Goal: Task Accomplishment & Management: Use online tool/utility

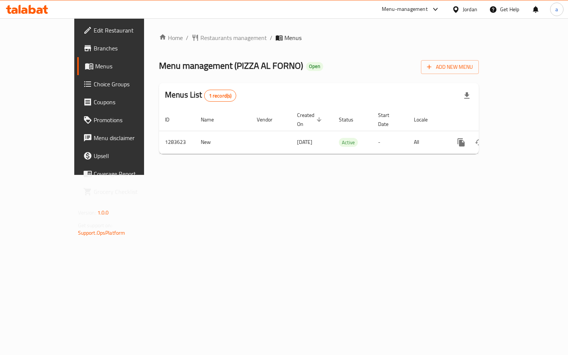
click at [94, 84] on span "Choice Groups" at bounding box center [128, 83] width 69 height 9
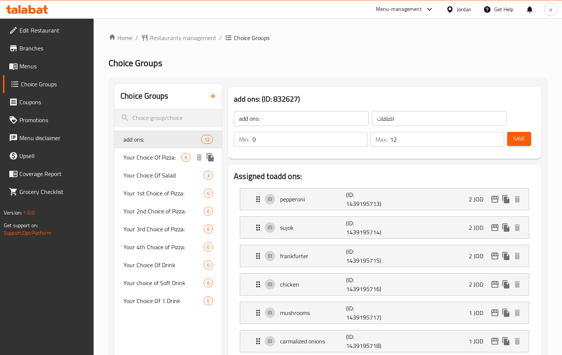
click at [156, 159] on span "Your Choice Of Pizza:" at bounding box center [153, 157] width 58 height 9
type input "Your Choice Of Pizza:"
type input "اختيارك من البيتزا:"
type input "1"
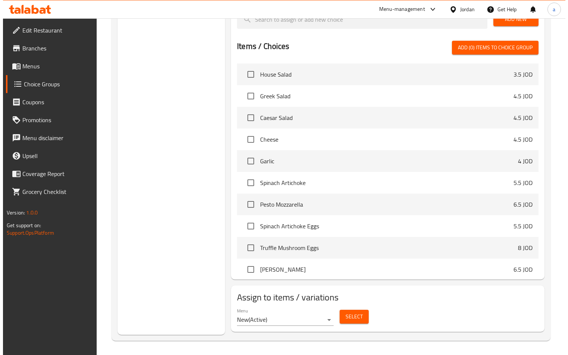
scroll to position [355, 0]
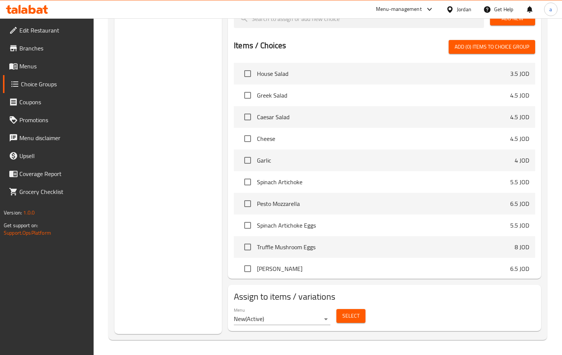
click at [353, 311] on span "Select" at bounding box center [351, 315] width 17 height 9
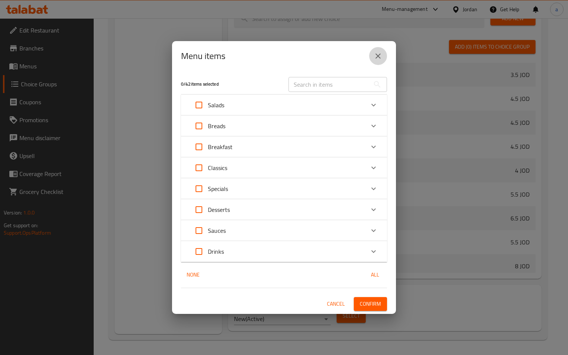
click at [378, 58] on icon "close" at bounding box center [378, 56] width 9 height 9
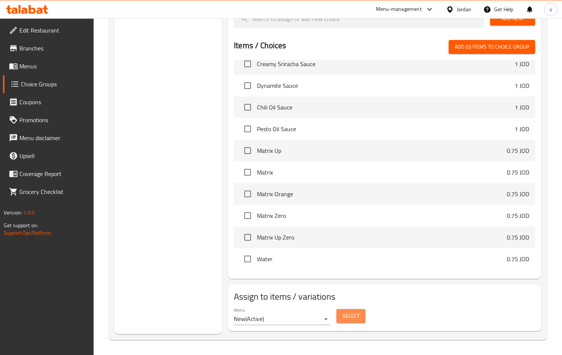
click at [357, 321] on button "Select" at bounding box center [351, 316] width 29 height 14
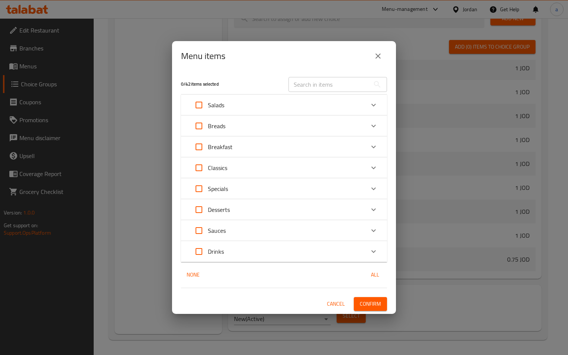
click at [318, 106] on div "Salads" at bounding box center [277, 105] width 175 height 18
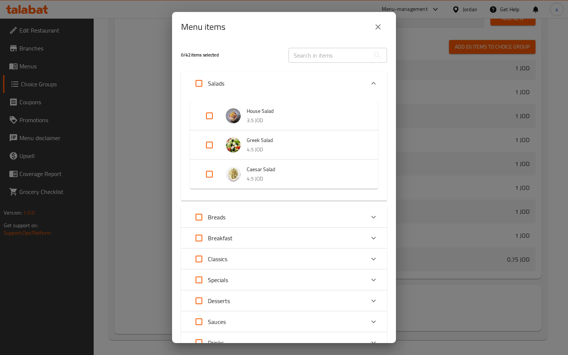
click at [246, 216] on div "Breads" at bounding box center [277, 217] width 175 height 18
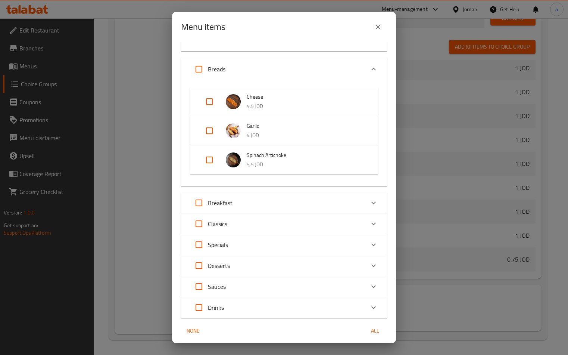
click at [249, 208] on div "Breakfast" at bounding box center [277, 203] width 175 height 18
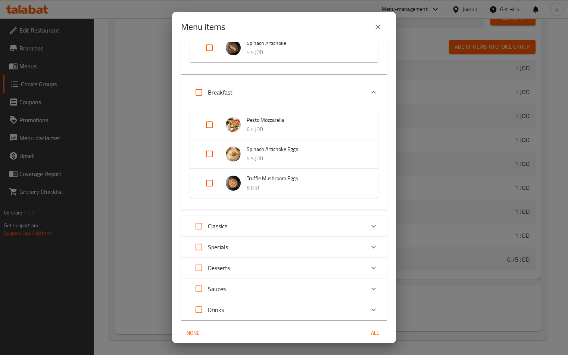
click at [208, 229] on p "Classics" at bounding box center [217, 225] width 19 height 9
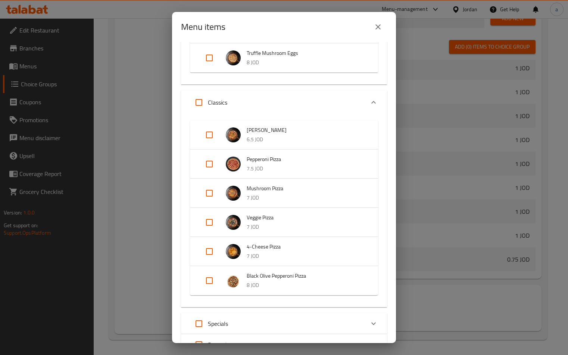
scroll to position [448, 0]
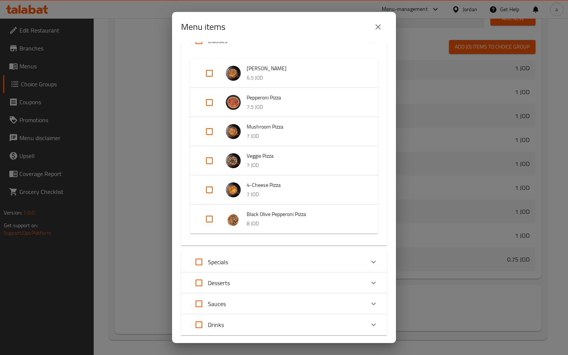
click at [233, 260] on div "Specials" at bounding box center [277, 262] width 175 height 18
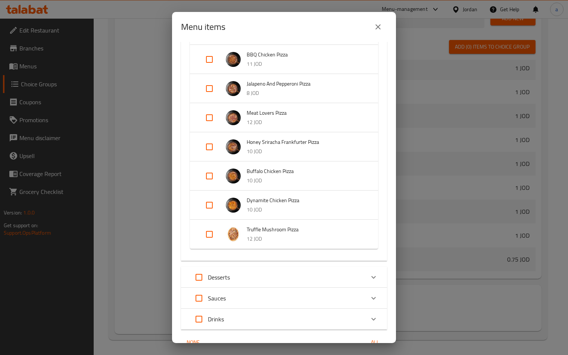
scroll to position [810, 0]
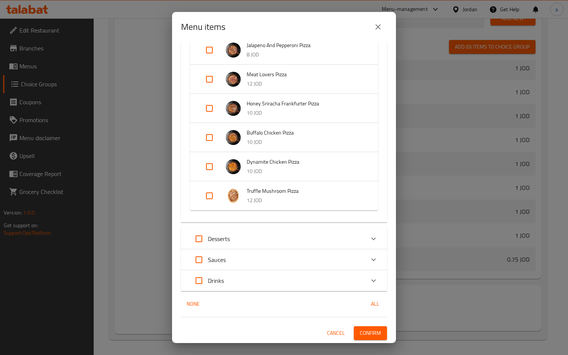
click at [254, 239] on div "Desserts" at bounding box center [277, 239] width 175 height 18
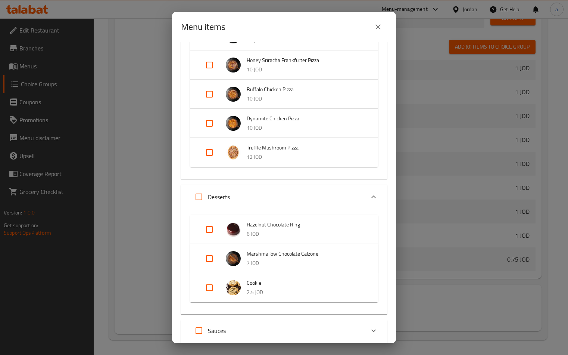
scroll to position [911, 0]
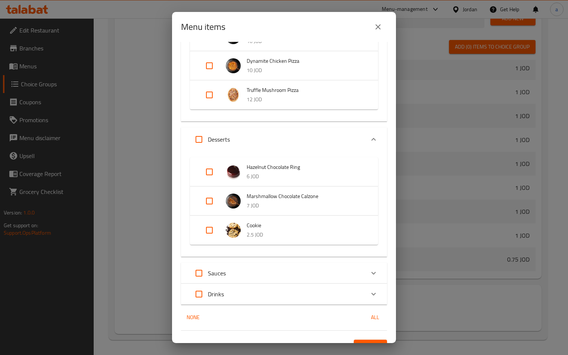
click at [213, 281] on div "Sauces" at bounding box center [208, 273] width 36 height 18
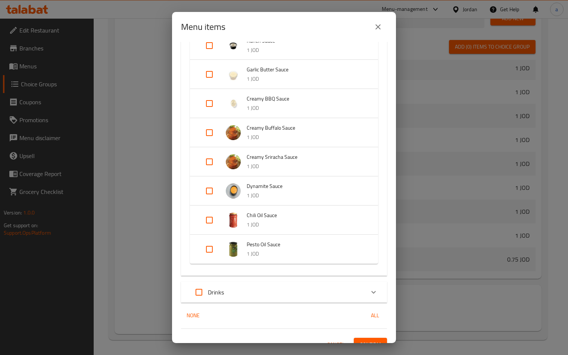
drag, startPoint x: 232, startPoint y: 287, endPoint x: 236, endPoint y: 275, distance: 12.6
click at [233, 287] on div "Drinks" at bounding box center [277, 292] width 175 height 18
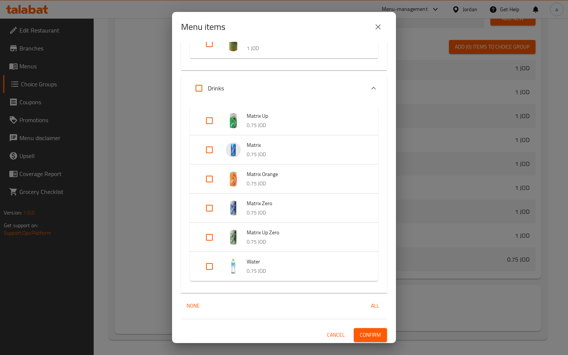
scroll to position [1379, 0]
click at [377, 26] on icon "close" at bounding box center [378, 26] width 9 height 9
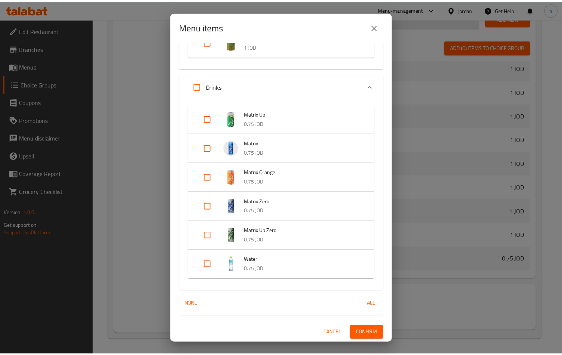
scroll to position [340, 0]
